Goal: Check status: Check status

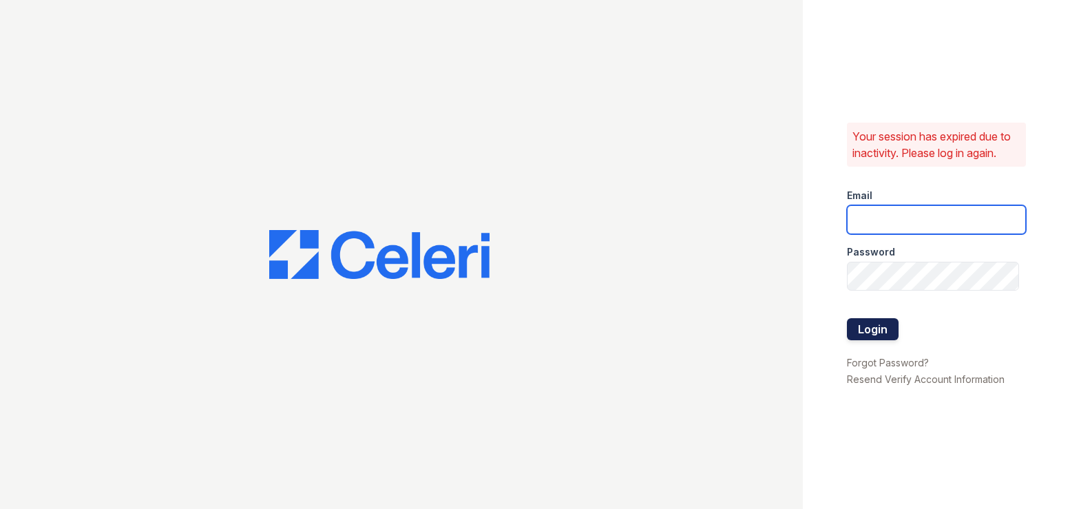
type input "[PERSON_NAME][EMAIL_ADDRESS][DOMAIN_NAME]"
click at [870, 333] on button "Login" at bounding box center [873, 329] width 52 height 22
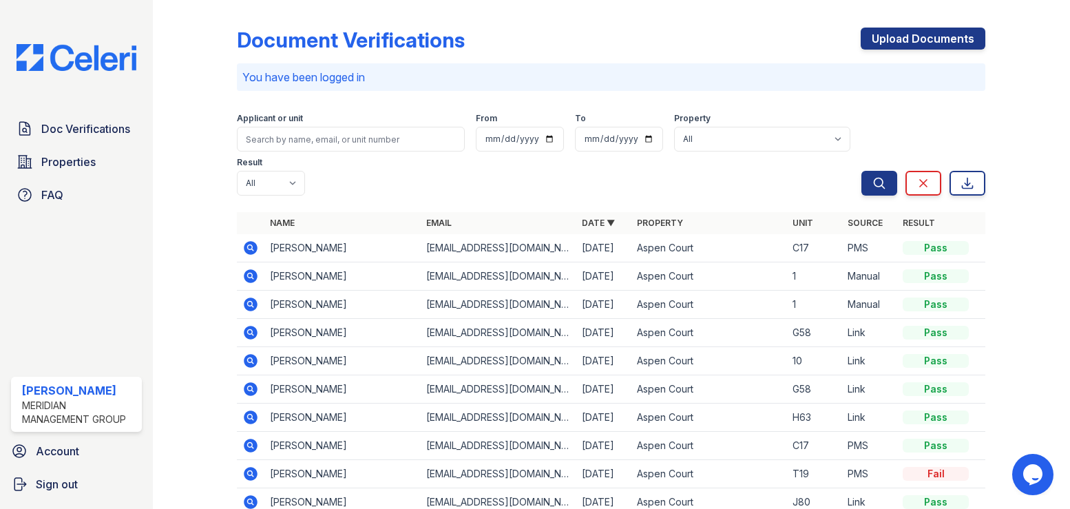
click at [249, 273] on icon at bounding box center [250, 274] width 3 height 3
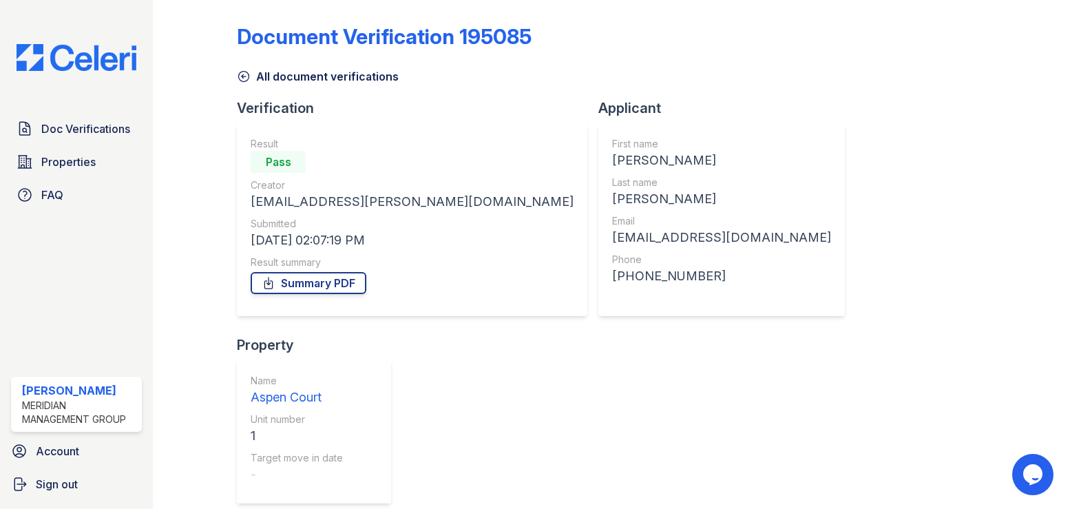
scroll to position [4, 0]
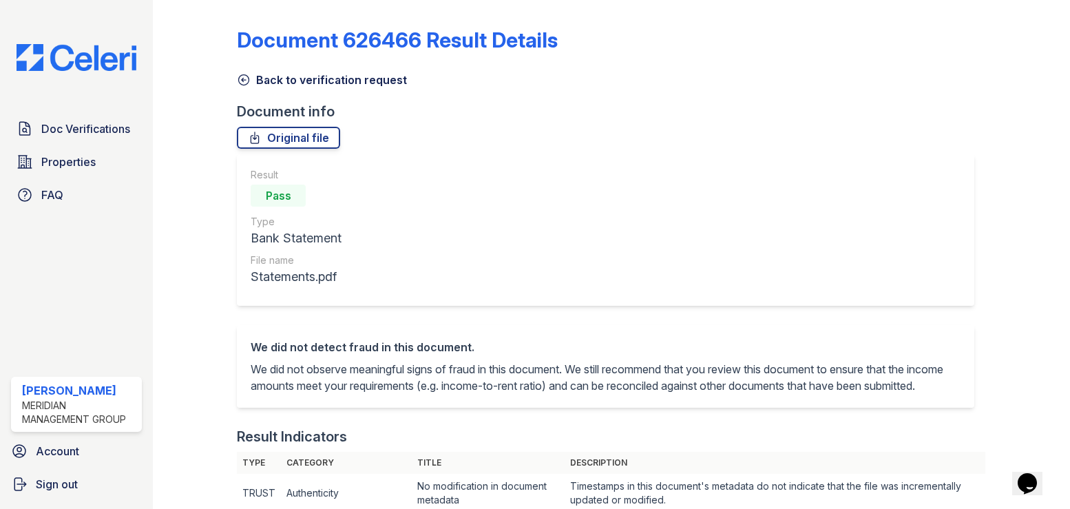
click at [239, 79] on icon at bounding box center [244, 80] width 14 height 14
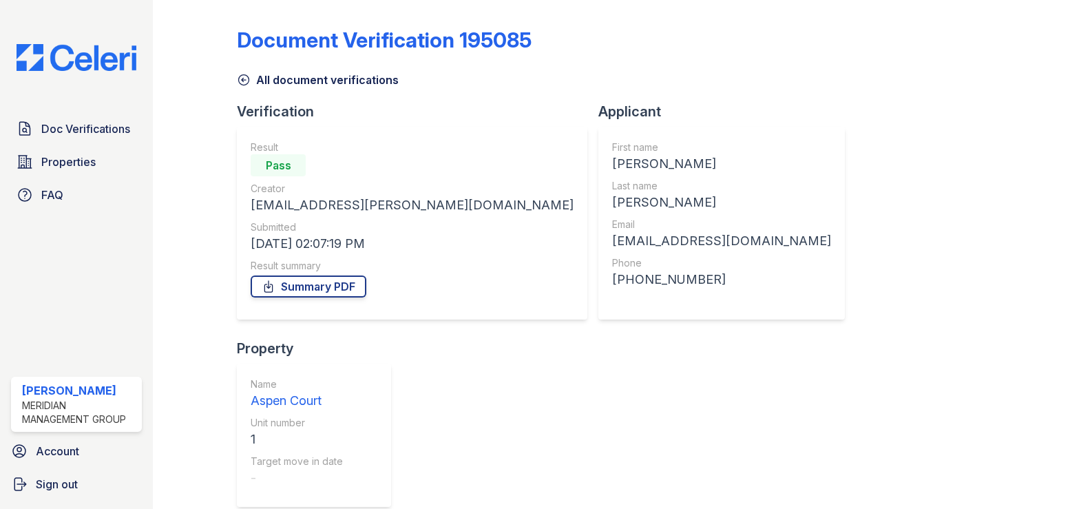
click at [247, 82] on icon at bounding box center [244, 80] width 14 height 14
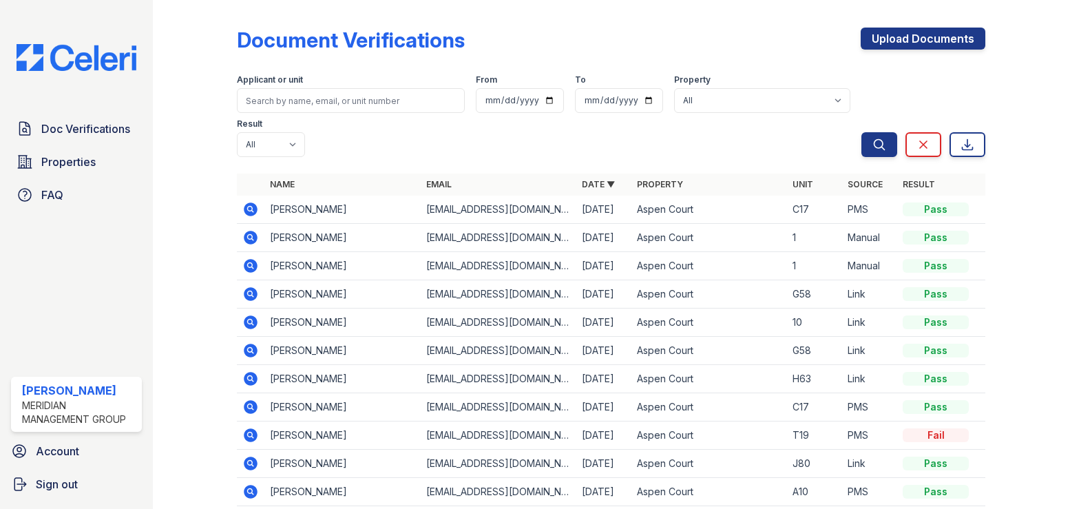
click at [254, 259] on icon at bounding box center [252, 266] width 14 height 14
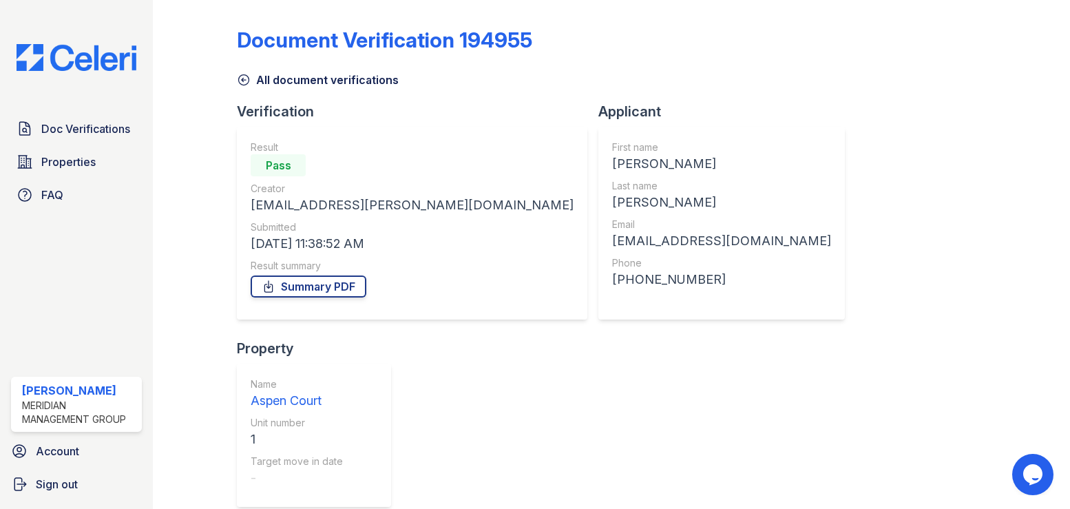
scroll to position [4, 0]
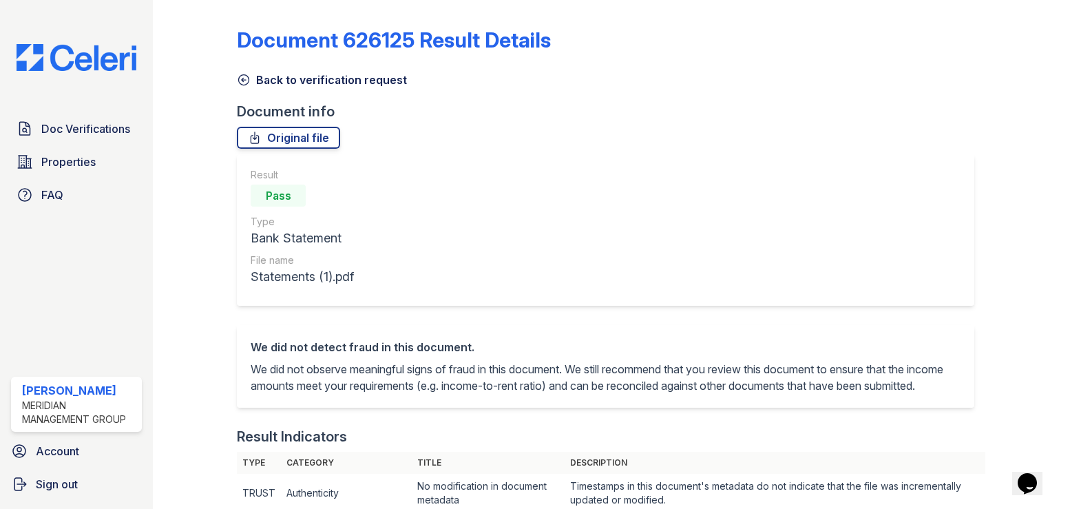
click at [242, 81] on icon at bounding box center [244, 80] width 10 height 10
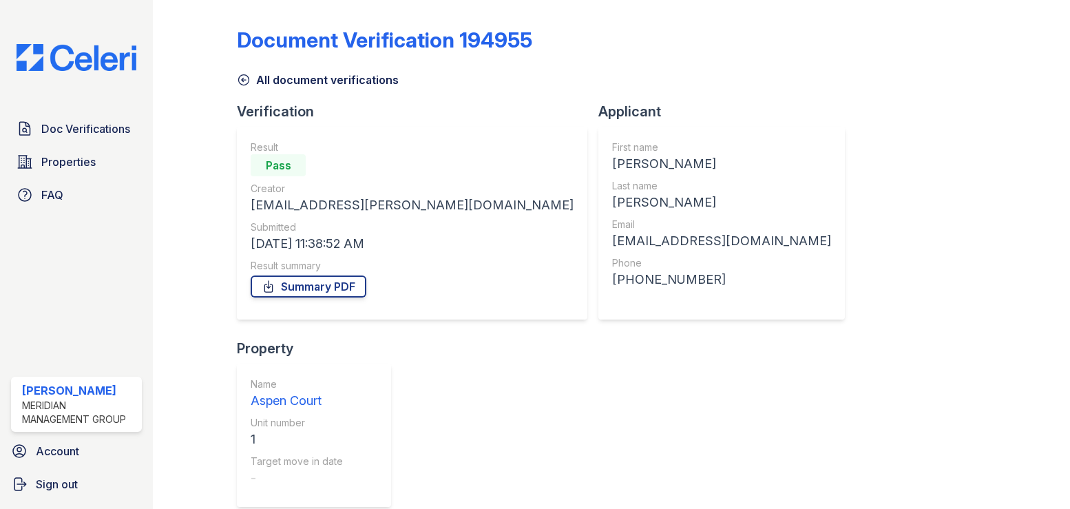
click at [240, 79] on icon at bounding box center [244, 80] width 14 height 14
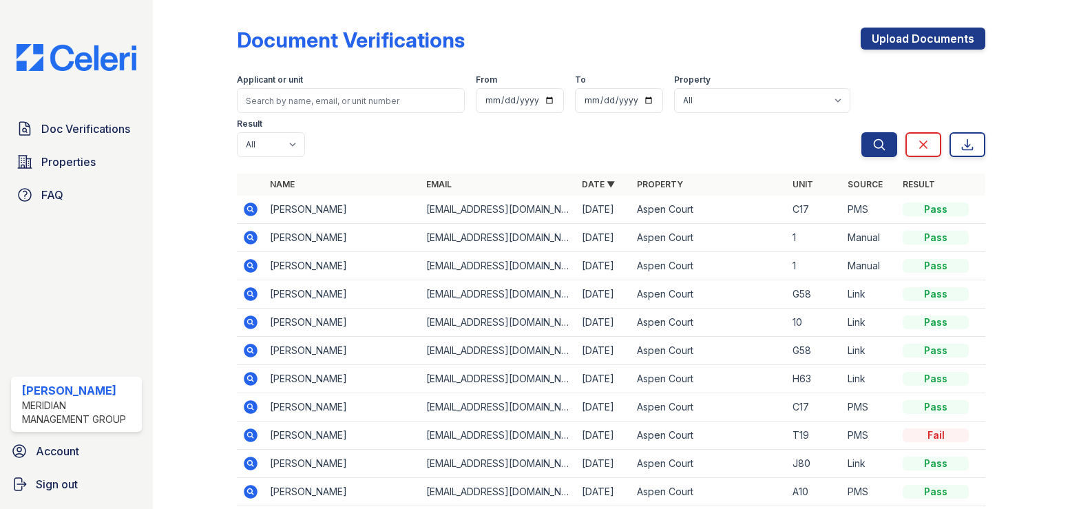
click at [247, 203] on icon at bounding box center [252, 210] width 14 height 14
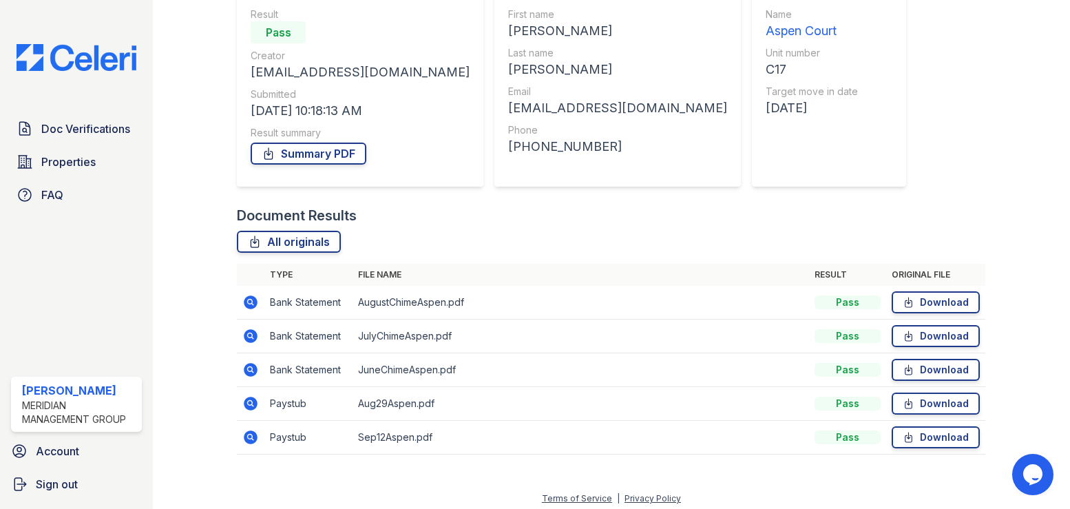
scroll to position [139, 0]
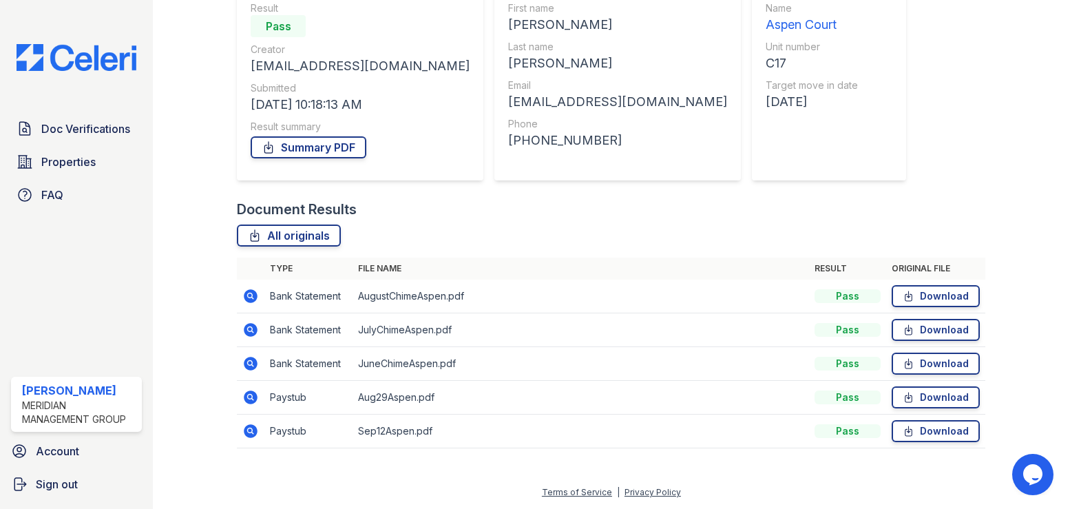
click at [251, 431] on icon at bounding box center [250, 431] width 17 height 17
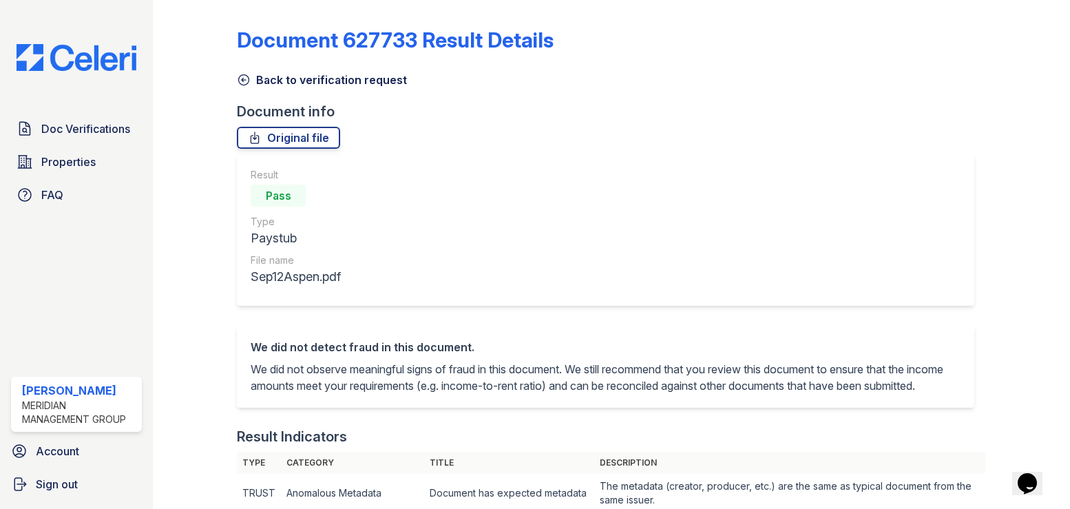
click at [244, 82] on icon at bounding box center [244, 80] width 14 height 14
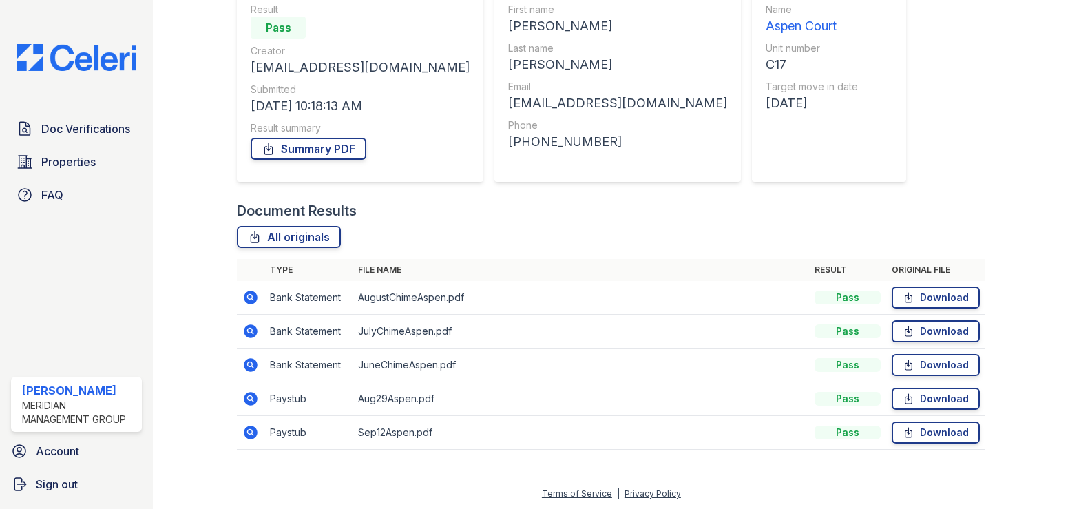
scroll to position [139, 0]
click at [254, 298] on icon at bounding box center [252, 296] width 14 height 14
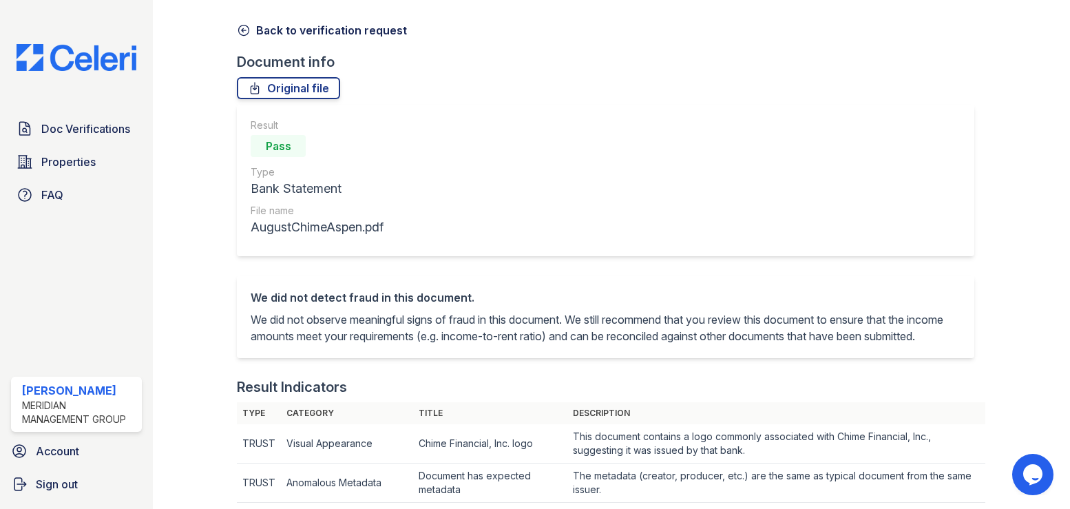
scroll to position [26, 0]
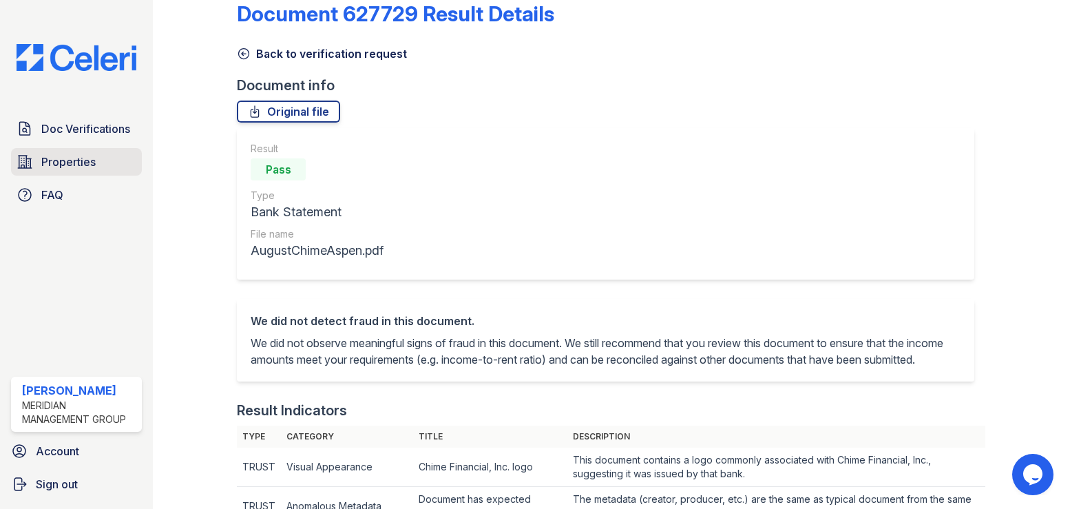
click at [66, 158] on span "Properties" at bounding box center [68, 162] width 54 height 17
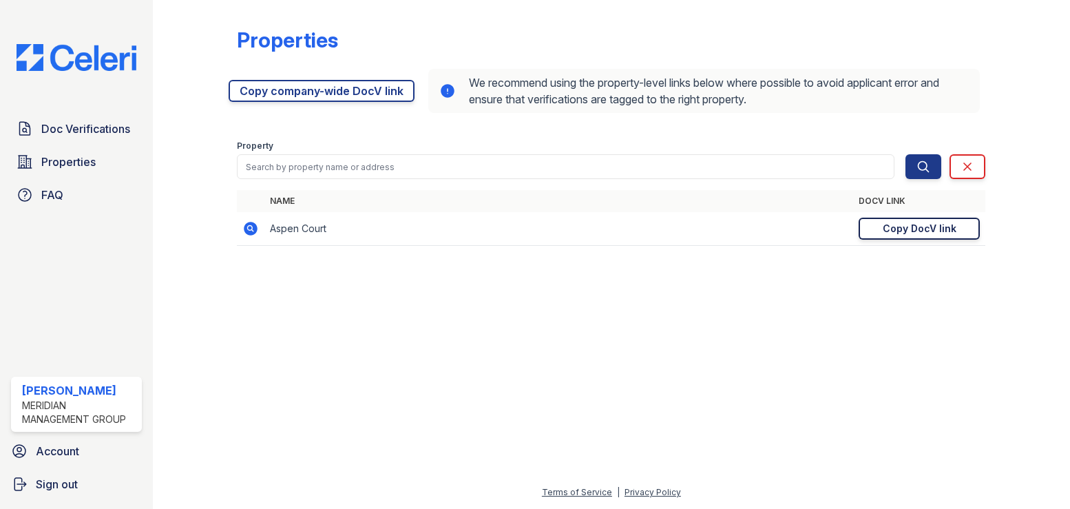
click at [934, 229] on div "Copy DocV link" at bounding box center [920, 229] width 74 height 14
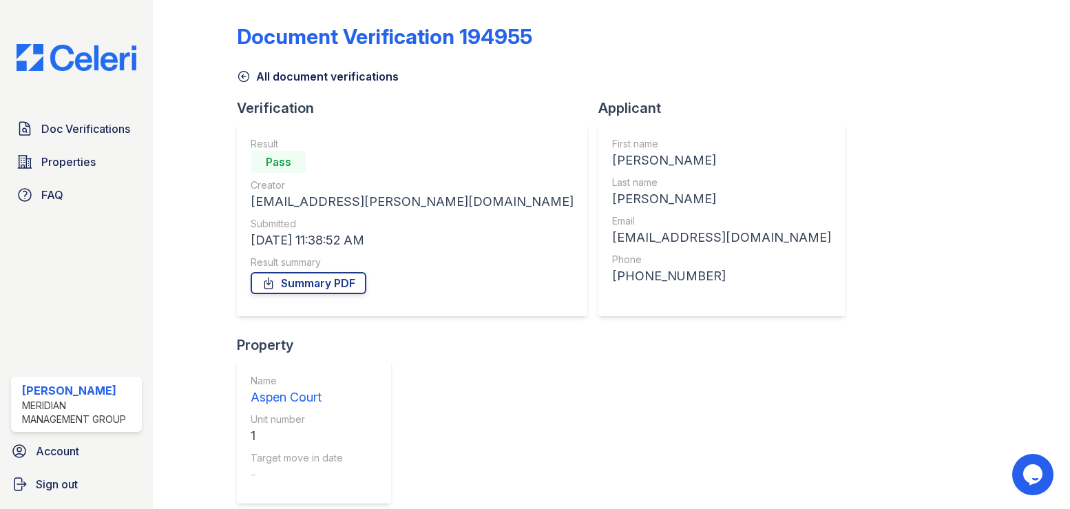
scroll to position [4, 0]
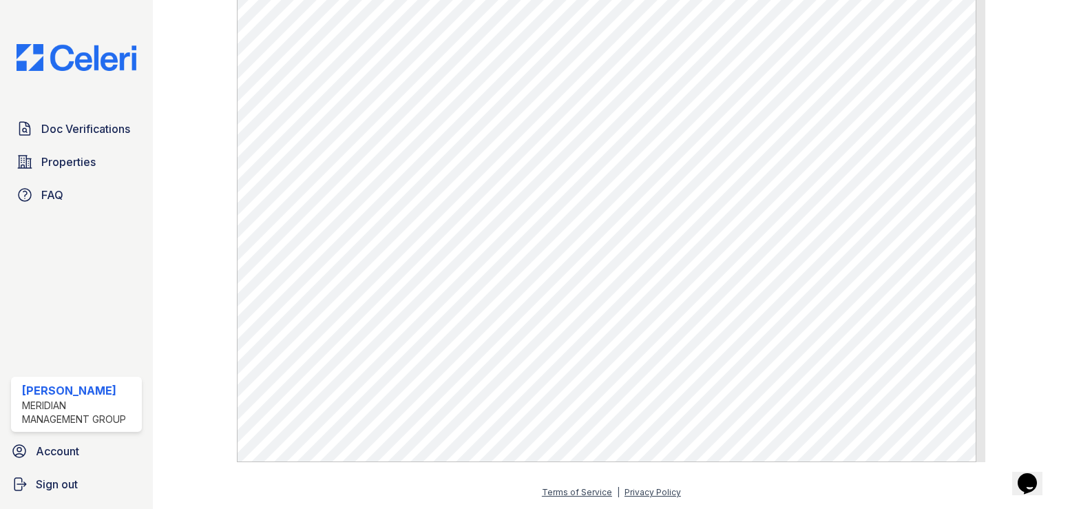
scroll to position [784, 0]
